Goal: Navigation & Orientation: Find specific page/section

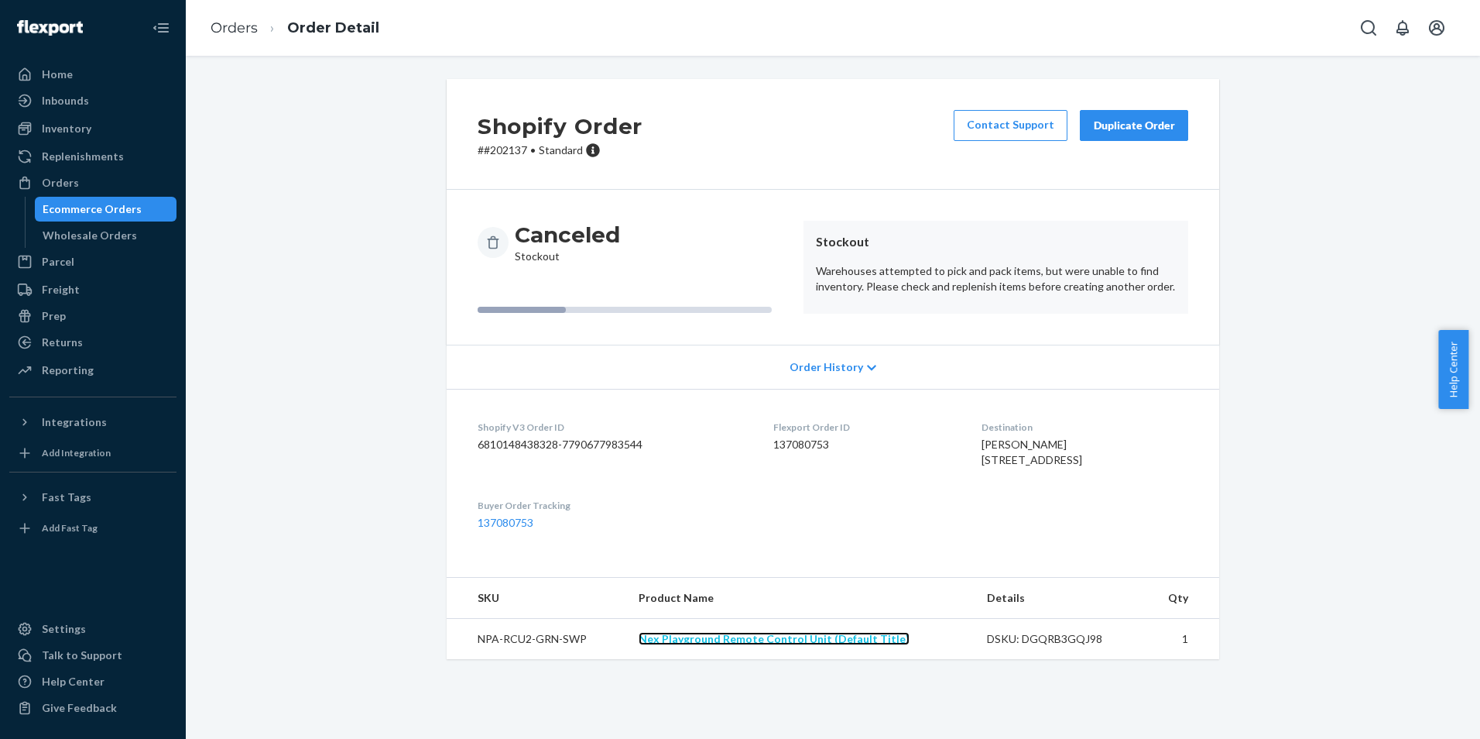
click at [745, 645] on link "Nex Playground Remote Control Unit (Default Title)" at bounding box center [774, 638] width 271 height 13
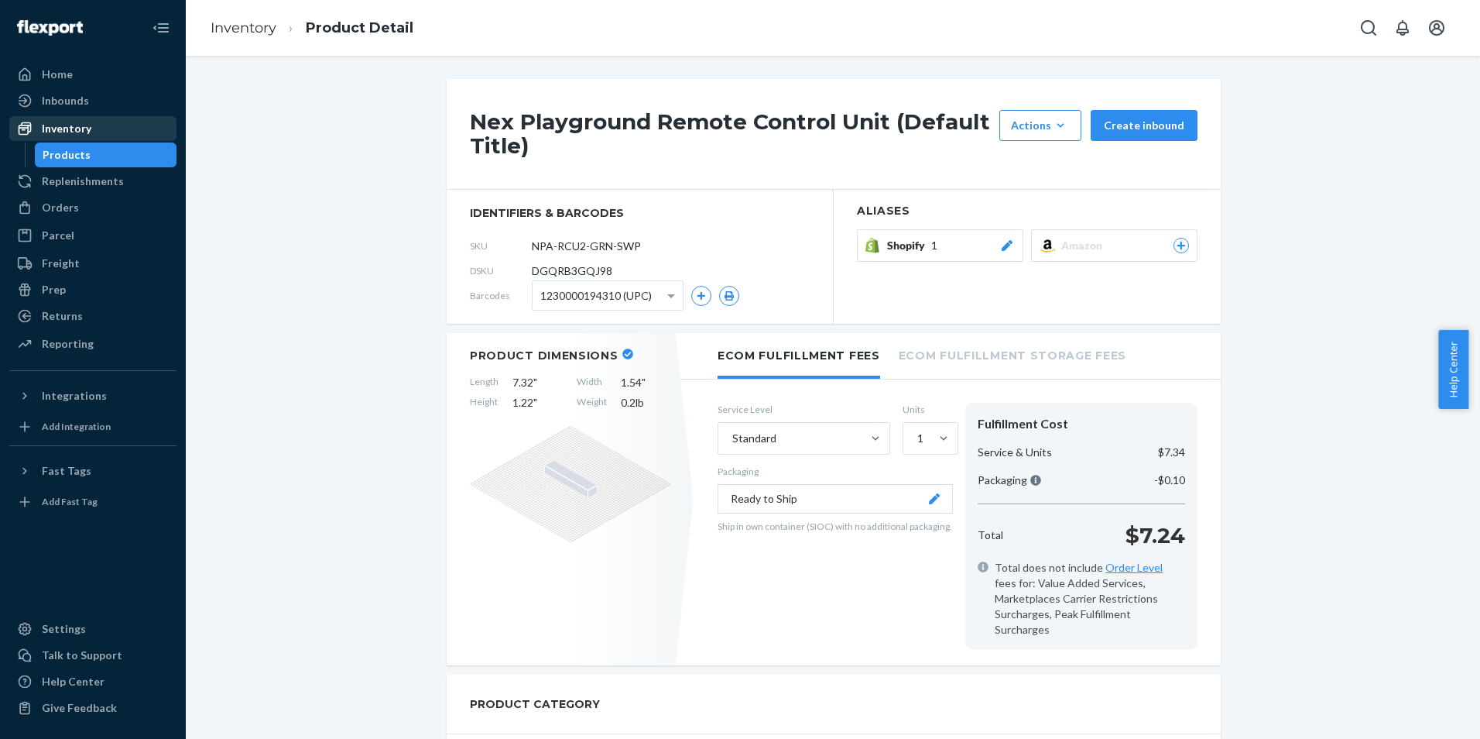
click at [100, 126] on div "Inventory" at bounding box center [93, 129] width 164 height 22
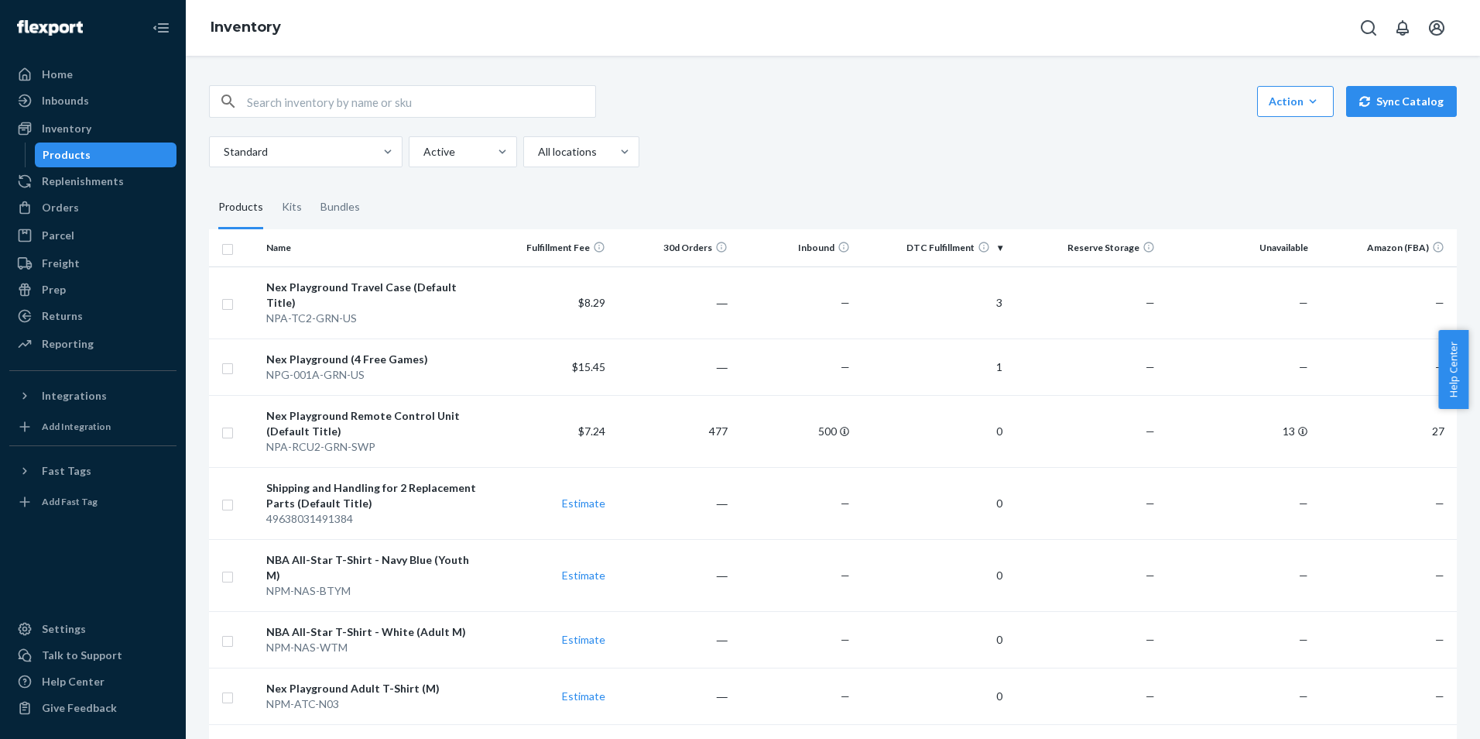
click at [1026, 147] on div "Standard Active All locations" at bounding box center [827, 151] width 1236 height 31
click at [784, 47] on div "Inventory" at bounding box center [833, 28] width 1295 height 56
click at [87, 207] on div "Orders" at bounding box center [93, 208] width 164 height 22
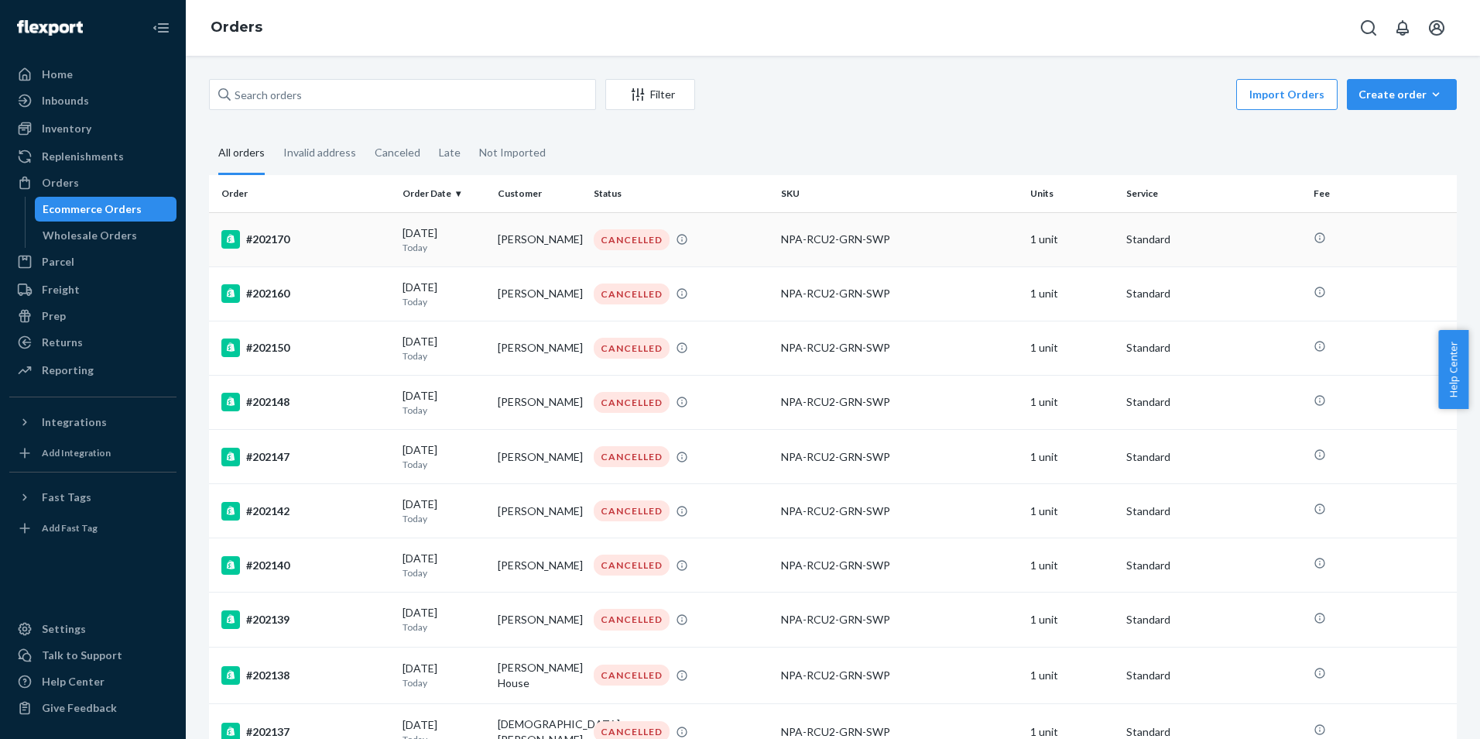
scroll to position [77, 0]
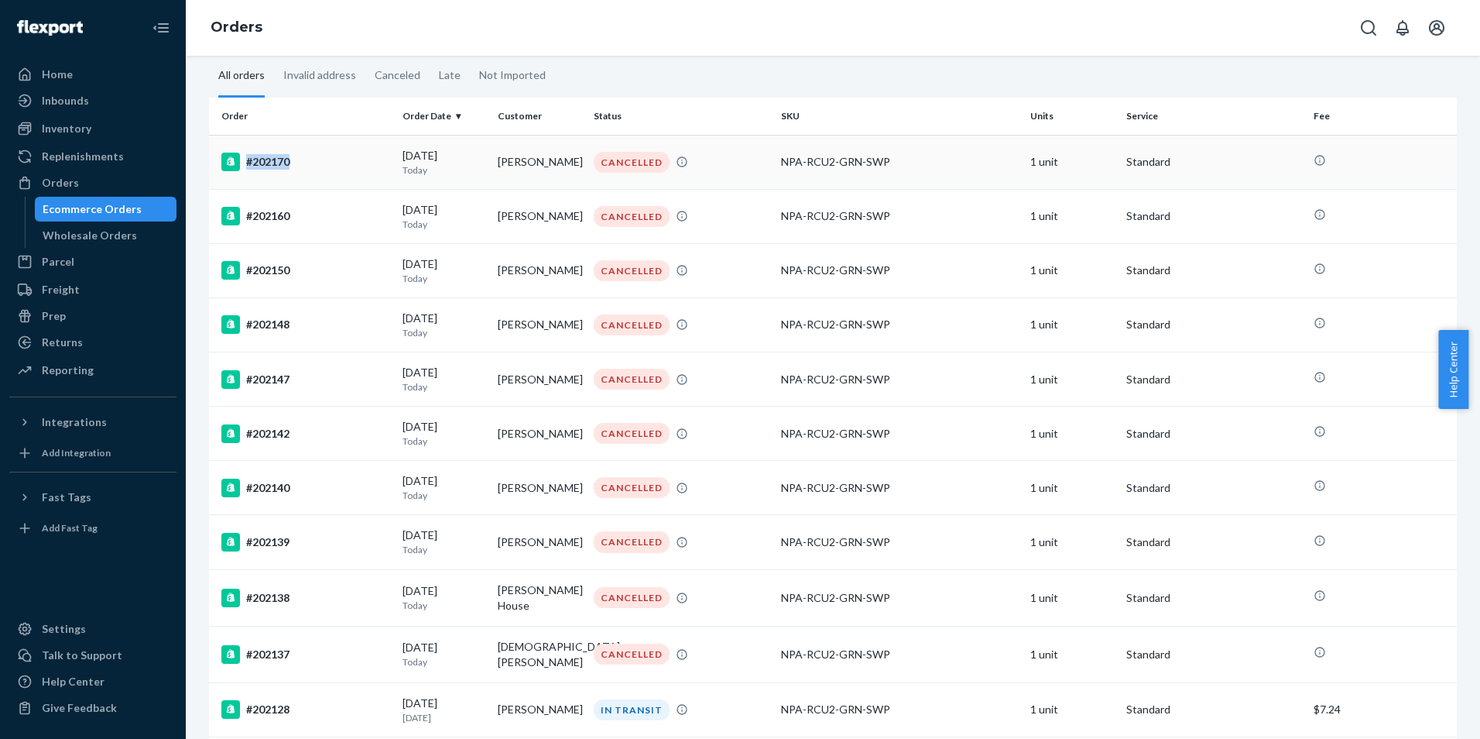
drag, startPoint x: 289, startPoint y: 161, endPoint x: 242, endPoint y: 163, distance: 47.3
click at [242, 163] on div "#202170" at bounding box center [305, 162] width 169 height 19
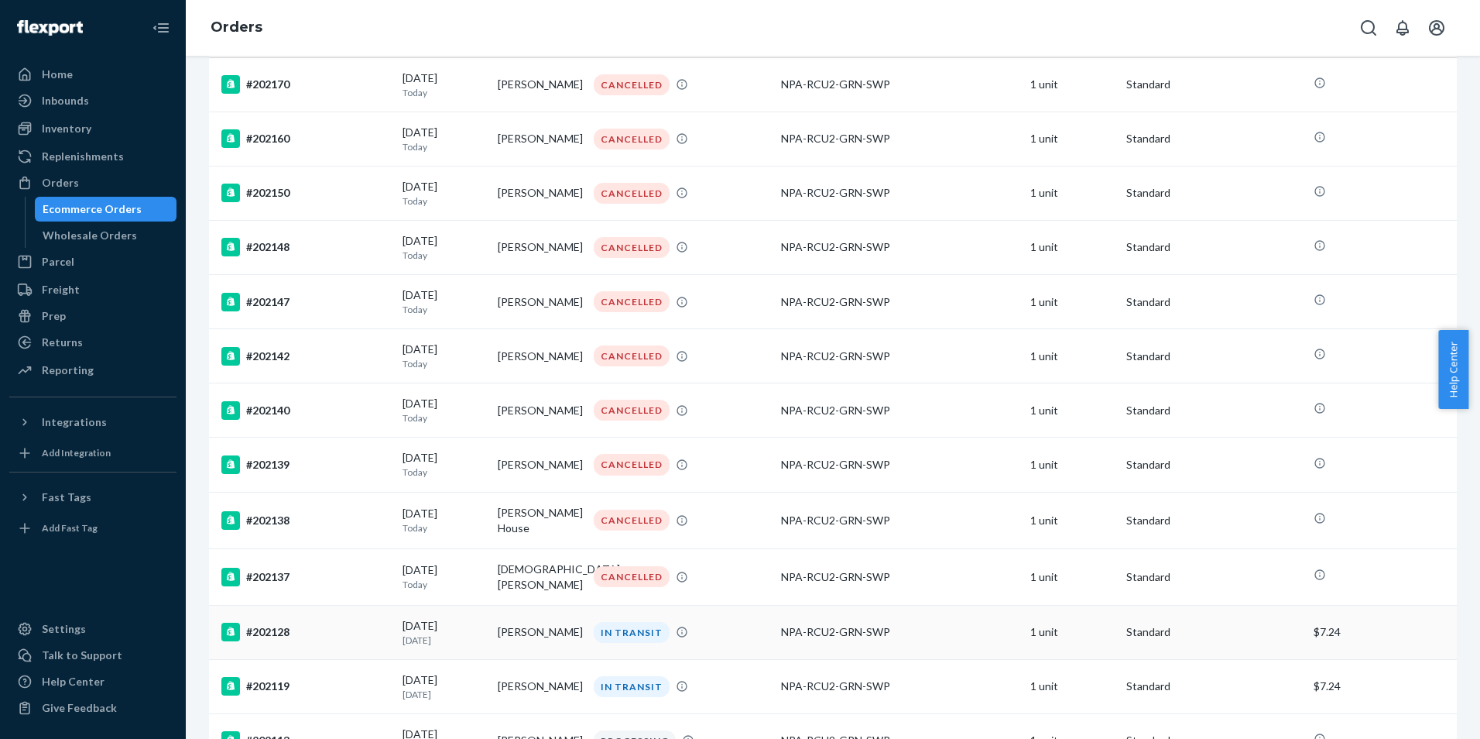
scroll to position [77, 0]
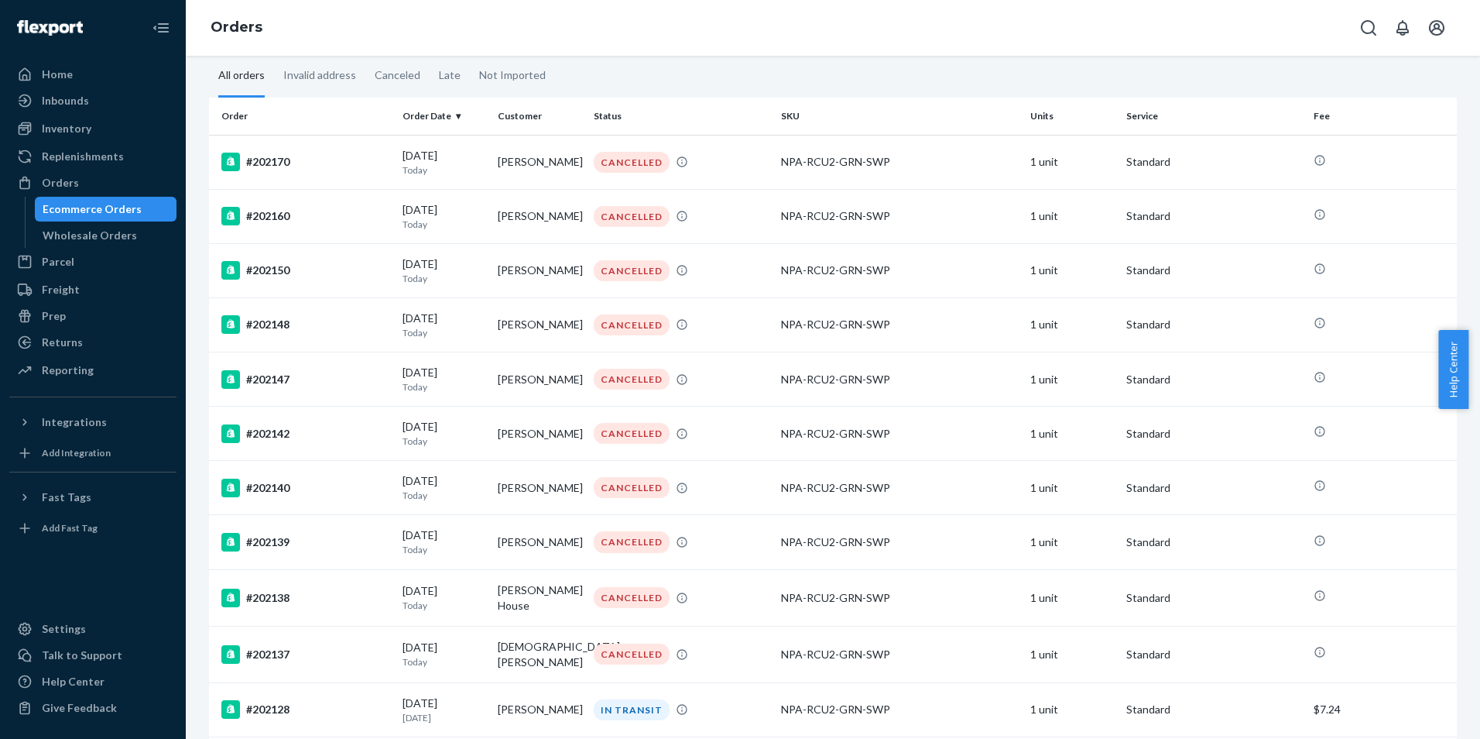
click at [1462, 232] on div "Filter Import Orders Create order Ecommerce order Removal order All orders Inva…" at bounding box center [833, 397] width 1295 height 683
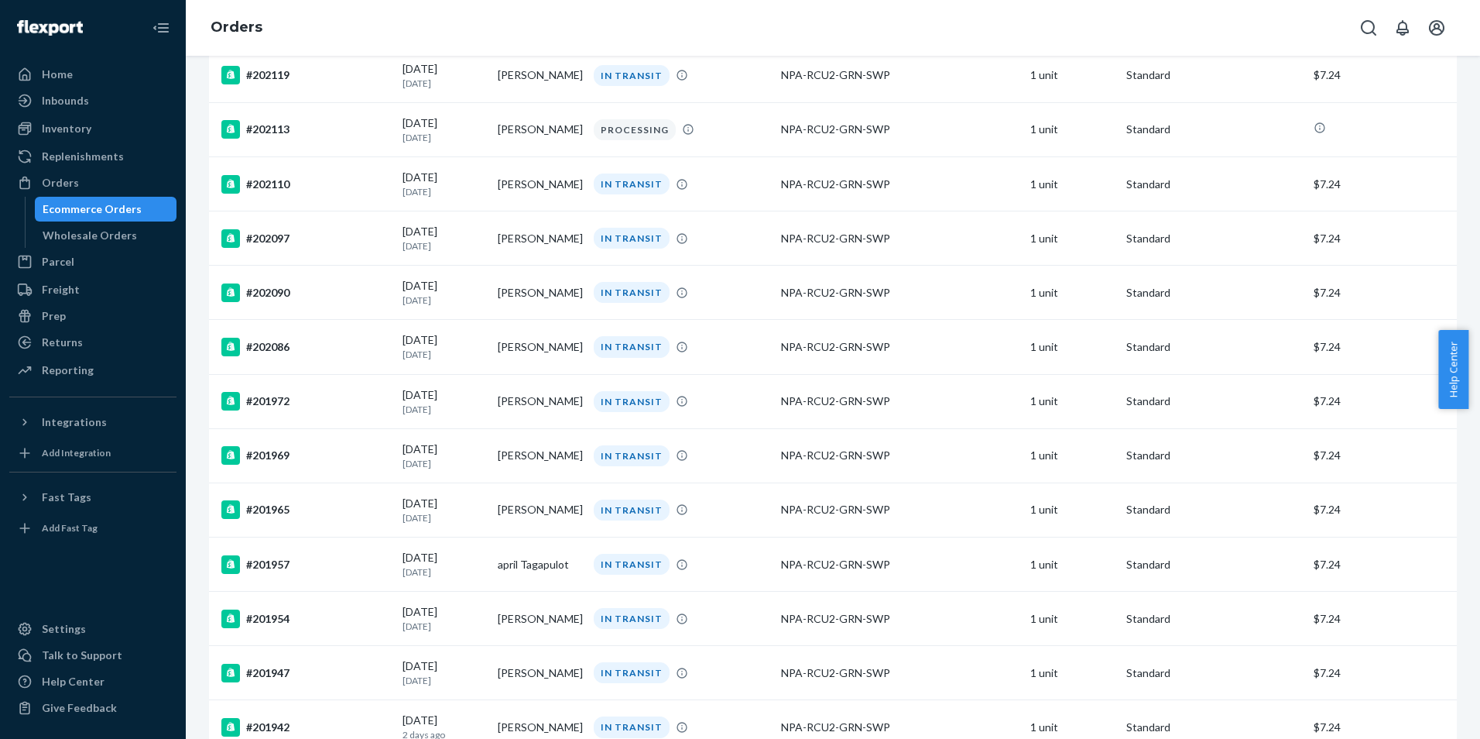
scroll to position [0, 0]
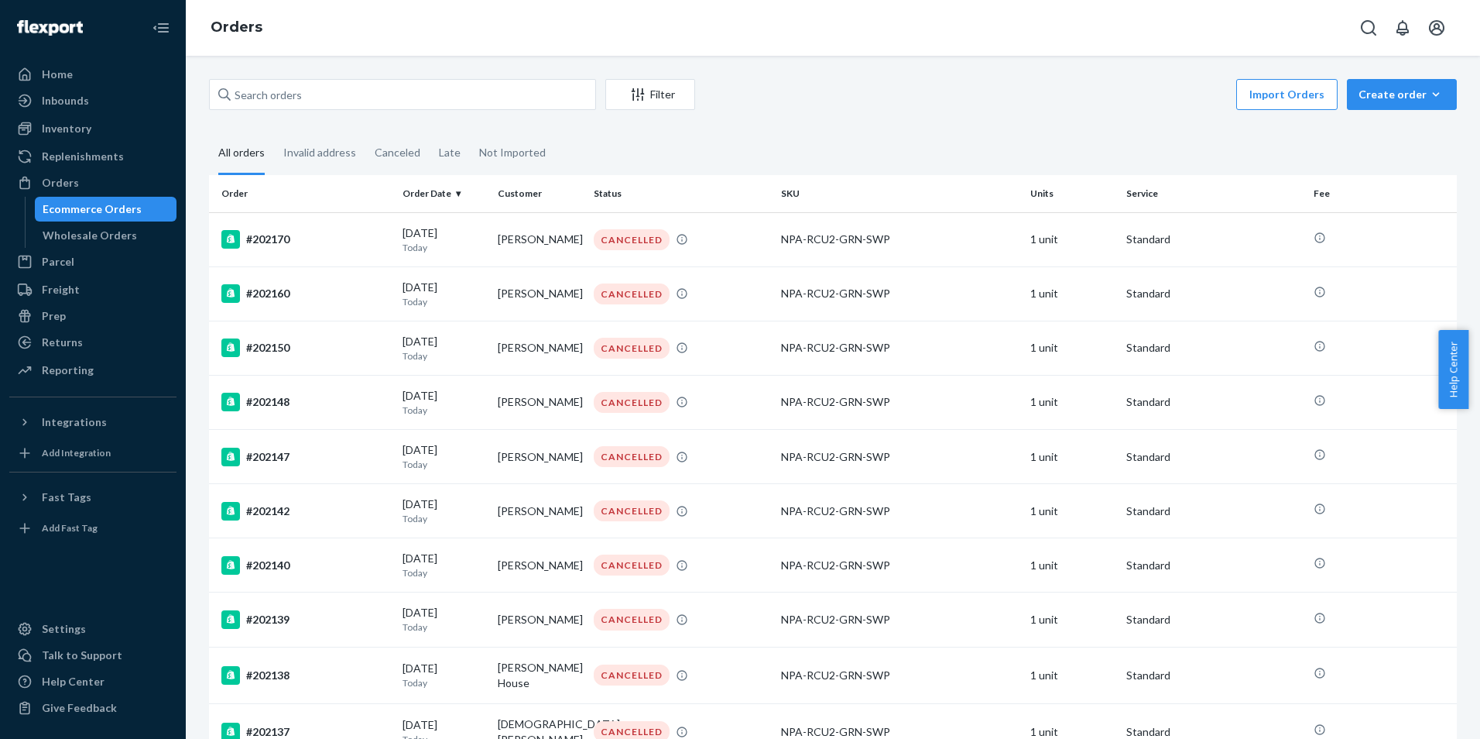
click at [105, 208] on div "Ecommerce Orders" at bounding box center [92, 208] width 99 height 15
click at [99, 172] on div "Orders" at bounding box center [93, 183] width 164 height 22
click at [107, 131] on div "Inventory" at bounding box center [93, 129] width 164 height 22
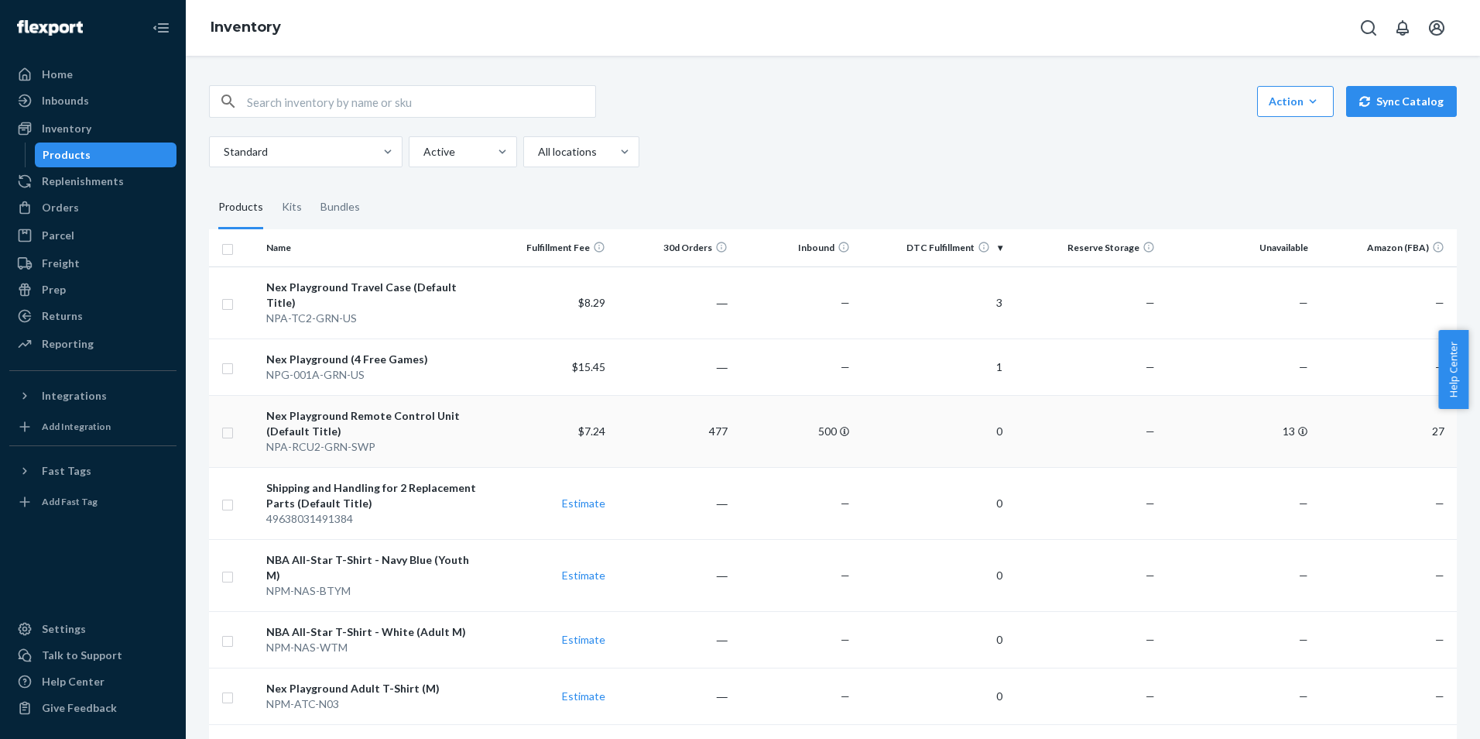
click at [1116, 413] on td "—" at bounding box center [1085, 431] width 153 height 72
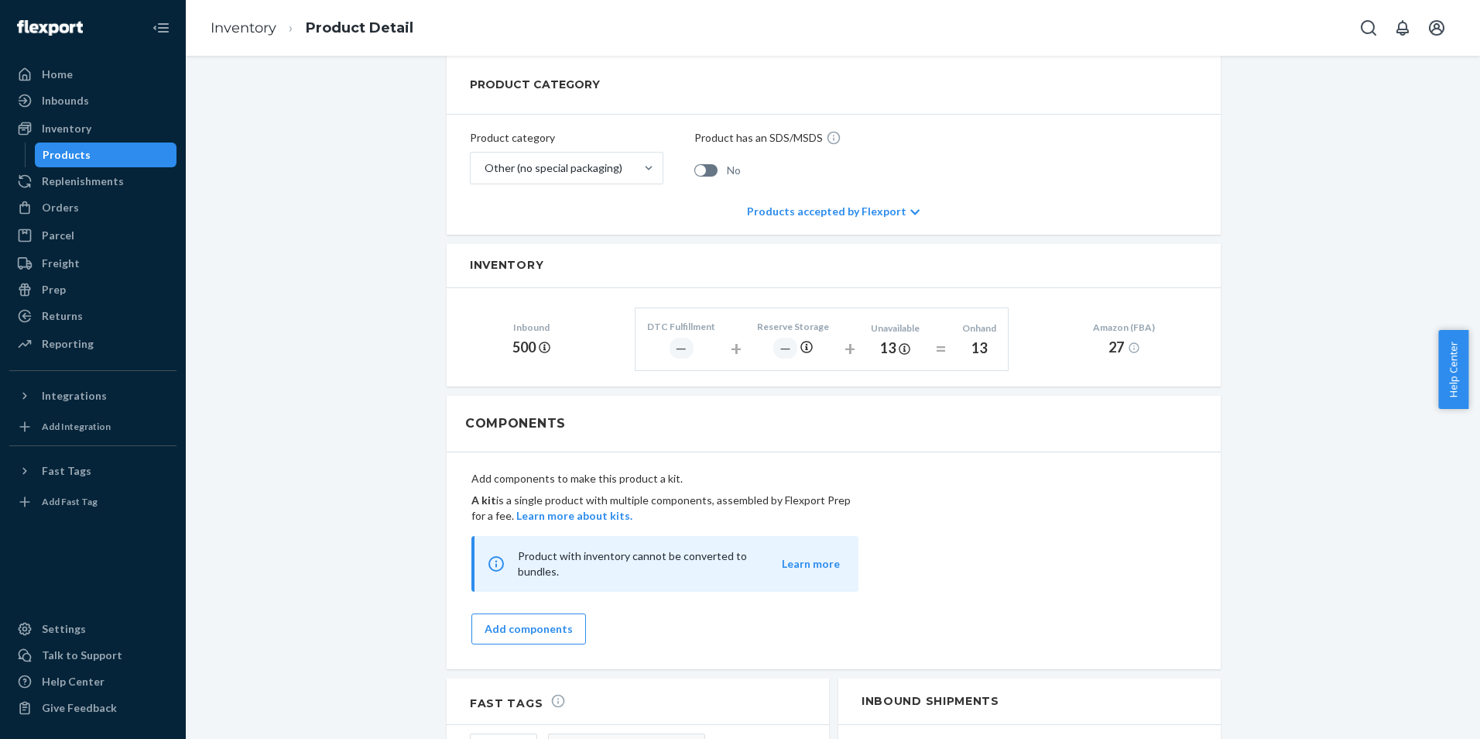
scroll to position [965, 0]
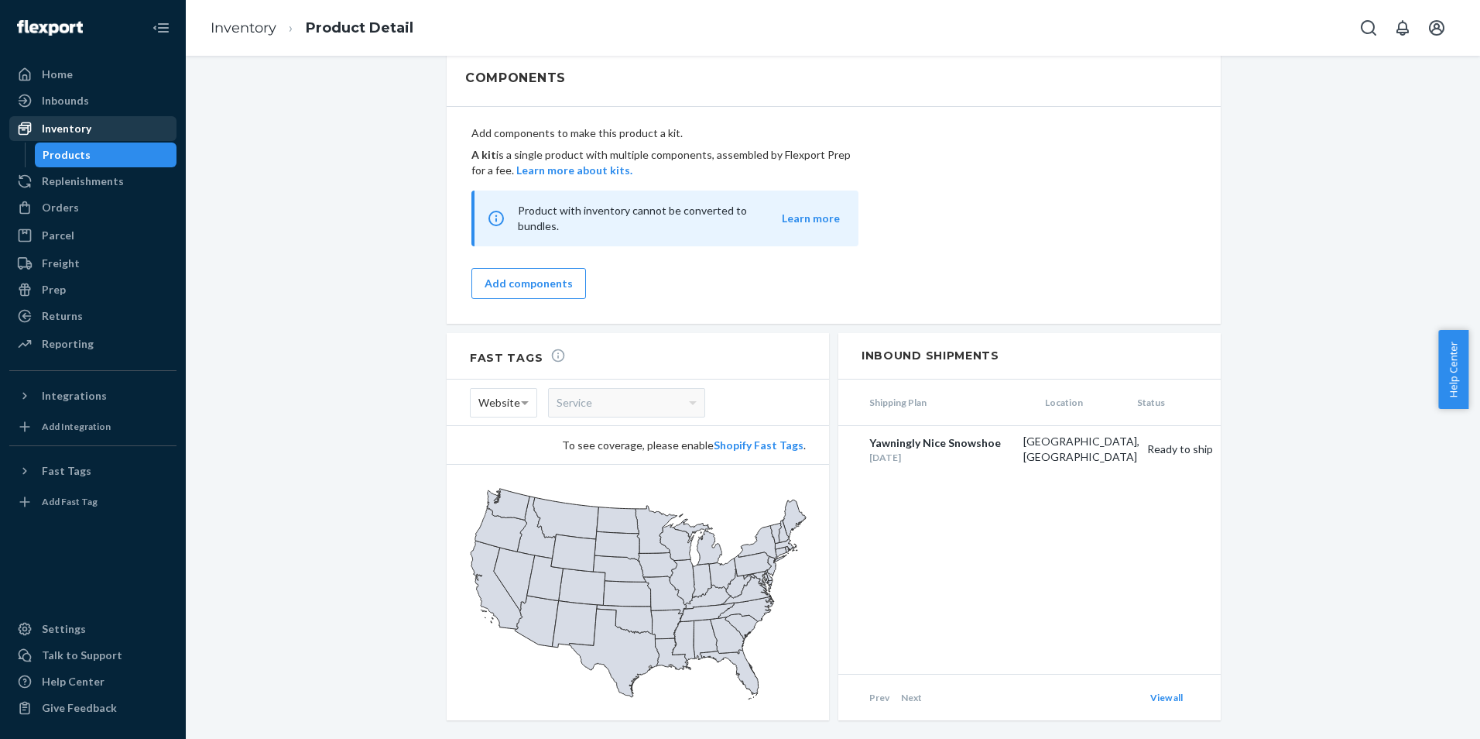
click at [116, 125] on div "Inventory" at bounding box center [93, 129] width 164 height 22
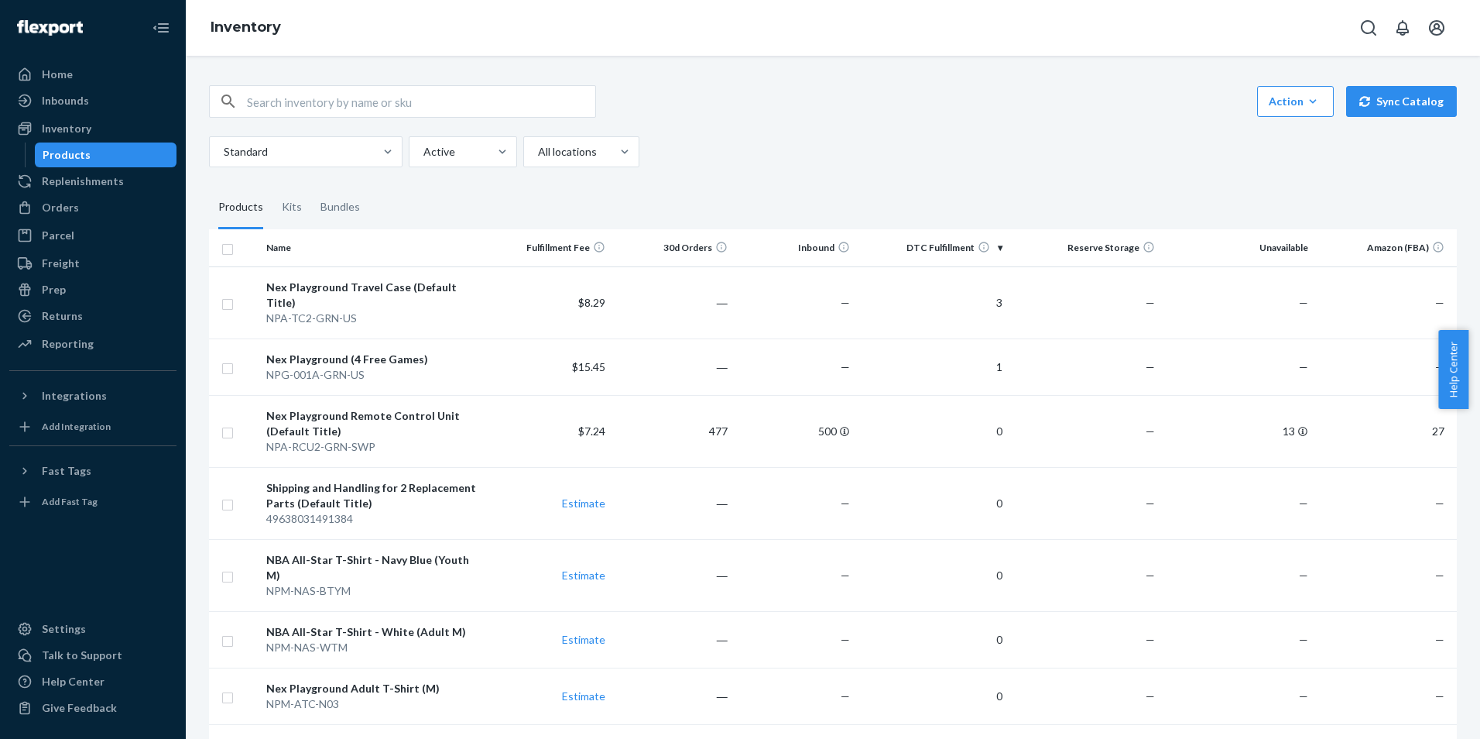
click at [1022, 108] on div "Action Create product Create kit or bundle Bulk create products Bulk update pro…" at bounding box center [833, 101] width 1248 height 33
